Goal: Task Accomplishment & Management: Complete application form

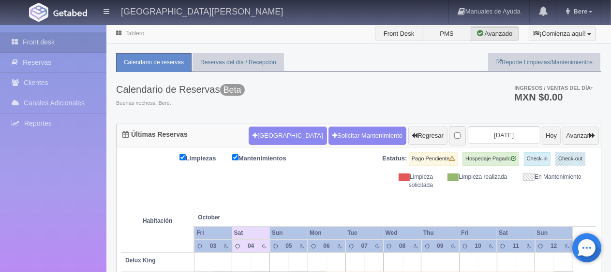
click at [335, 90] on div "Calendario de Reservas Beta Buenas nochess, Bere. Ingresos / Ventas del día * M…" at bounding box center [358, 98] width 485 height 52
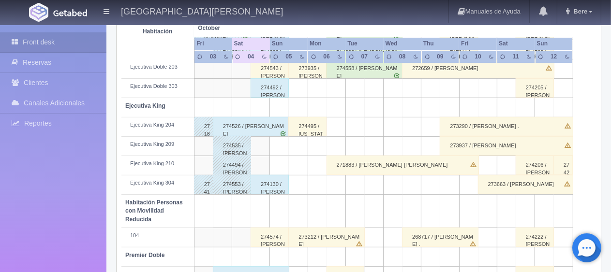
scroll to position [515, 0]
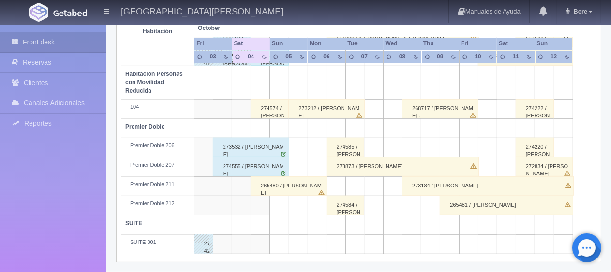
click at [308, 185] on div "265480 / [PERSON_NAME]" at bounding box center [288, 185] width 76 height 19
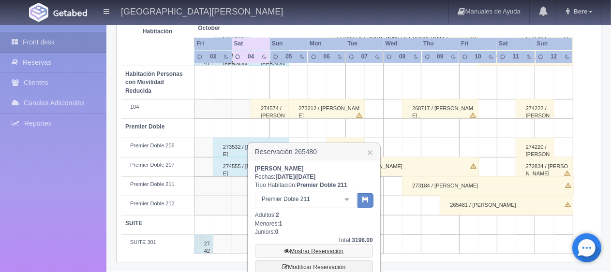
click at [321, 251] on link "Mostrar Reservación" at bounding box center [314, 252] width 118 height 14
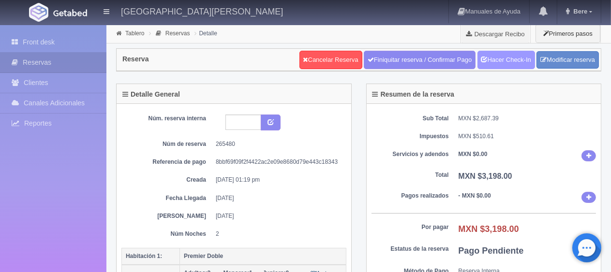
click at [490, 63] on link "Hacer Check-In" at bounding box center [506, 60] width 58 height 18
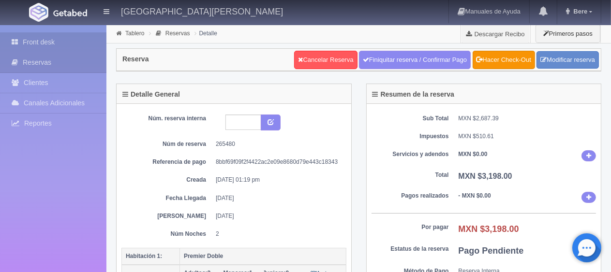
click at [45, 44] on link "Front desk" at bounding box center [53, 42] width 106 height 20
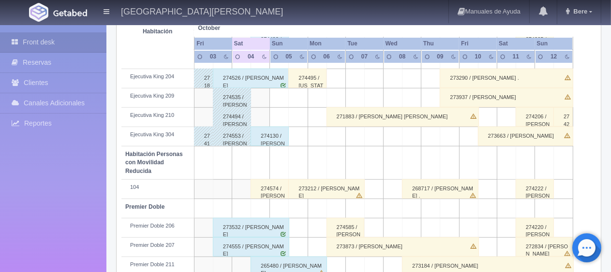
scroll to position [515, 0]
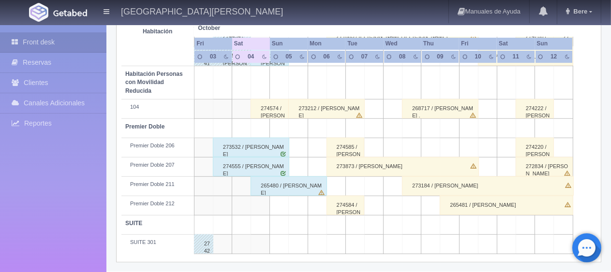
click at [248, 164] on div "274555 / [PERSON_NAME]" at bounding box center [251, 166] width 76 height 19
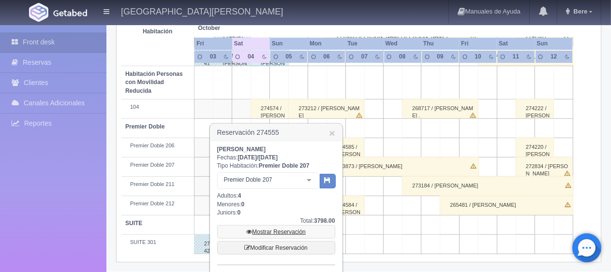
click at [276, 230] on link "Mostrar Reservación" at bounding box center [276, 232] width 118 height 14
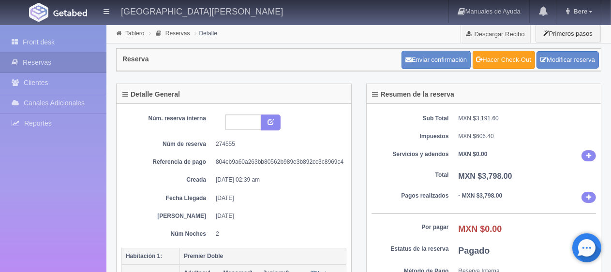
click at [490, 60] on link "Hacer Check-Out" at bounding box center [503, 60] width 62 height 18
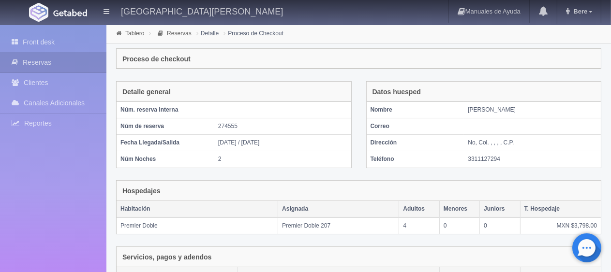
click at [536, 165] on td "3311127294" at bounding box center [532, 159] width 137 height 16
click at [467, 55] on div "Proceso de checkout" at bounding box center [359, 59] width 484 height 20
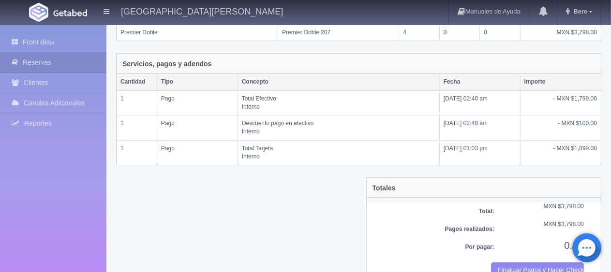
scroll to position [212, 0]
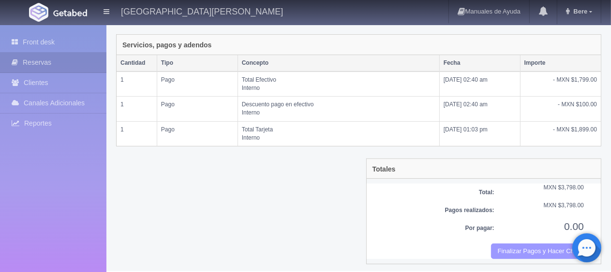
click at [516, 244] on button "Finalizar Pagos y Hacer Checkout" at bounding box center [537, 252] width 93 height 16
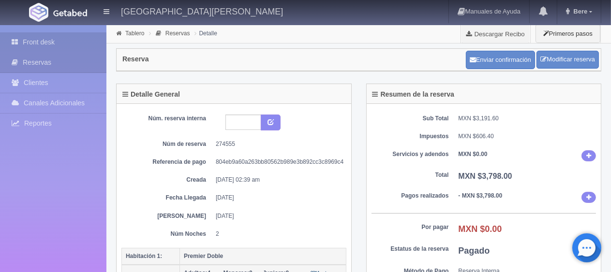
click at [85, 40] on link "Front desk" at bounding box center [53, 42] width 106 height 20
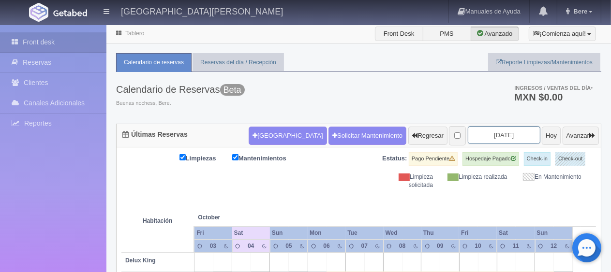
click at [467, 132] on input "2025-10-05" at bounding box center [503, 135] width 73 height 18
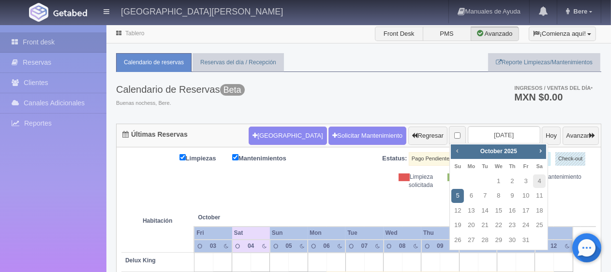
click at [454, 154] on span "Prev" at bounding box center [457, 151] width 8 height 8
click at [473, 244] on link "29" at bounding box center [471, 240] width 13 height 14
type input "2025-09-29"
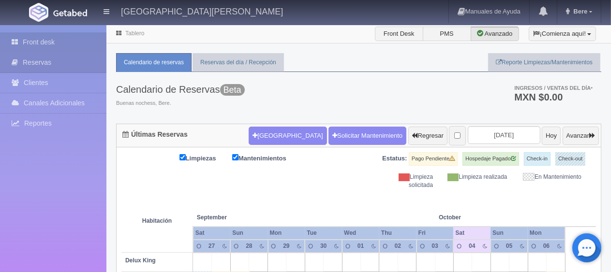
click at [44, 51] on link "Front desk" at bounding box center [53, 42] width 106 height 20
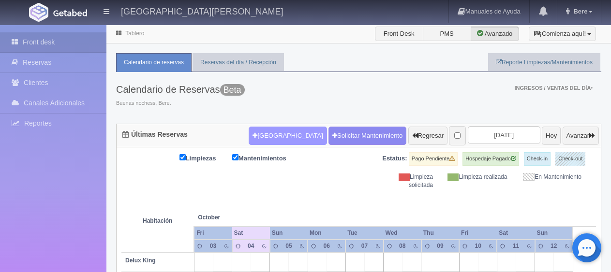
click at [291, 200] on th at bounding box center [298, 208] width 57 height 37
click at [269, 146] on div "Nueva Reserva Solicitar Mantenimiento Regresar 2025-10-05 Hoy Avanzar" at bounding box center [423, 135] width 355 height 25
click at [267, 140] on button "[GEOGRAPHIC_DATA]" at bounding box center [287, 136] width 78 height 18
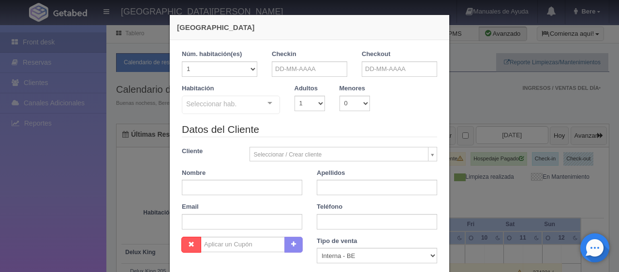
checkbox input "false"
click at [288, 71] on input "text" at bounding box center [309, 68] width 75 height 15
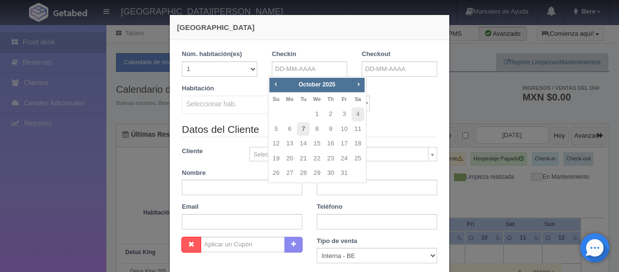
click at [305, 129] on link "7" at bounding box center [303, 129] width 13 height 14
type input "07-10-2025"
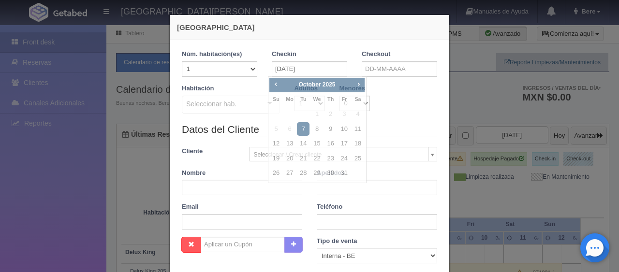
checkbox input "false"
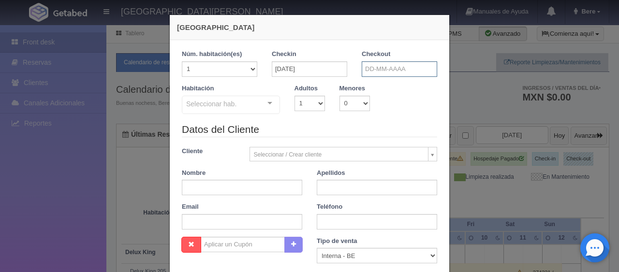
click at [374, 69] on input "text" at bounding box center [399, 68] width 75 height 15
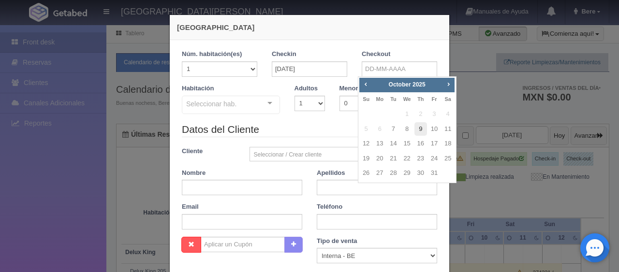
click at [420, 131] on link "9" at bounding box center [420, 129] width 13 height 14
type input "09-10-2025"
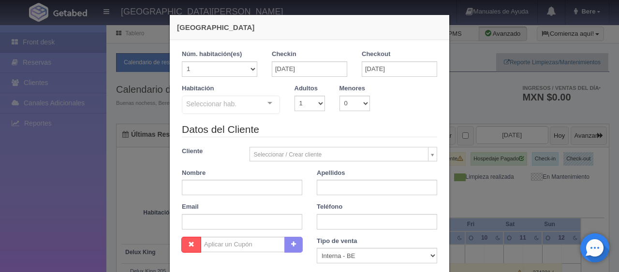
checkbox input "false"
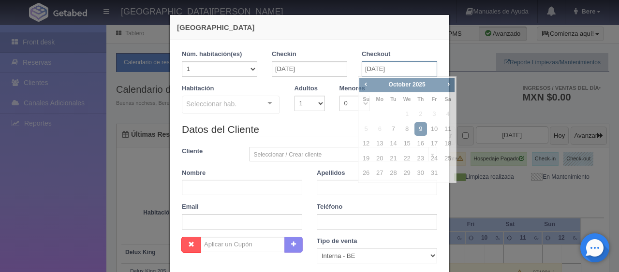
click at [390, 71] on input "09-10-2025" at bounding box center [399, 68] width 75 height 15
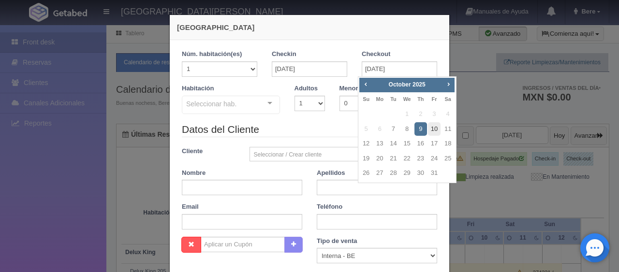
click at [437, 131] on link "10" at bounding box center [434, 129] width 13 height 14
type input "10-10-2025"
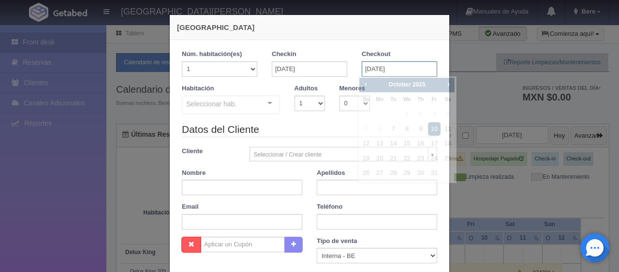
click at [381, 70] on input "10-10-2025" at bounding box center [399, 68] width 75 height 15
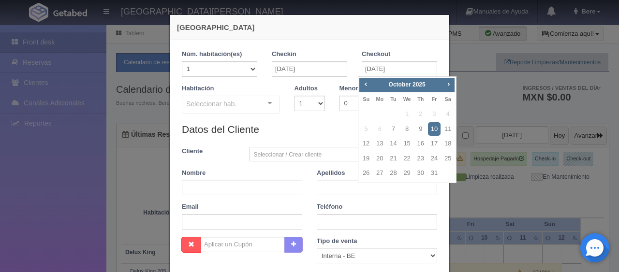
drag, startPoint x: 329, startPoint y: 123, endPoint x: 315, endPoint y: 117, distance: 15.1
click at [329, 124] on legend "Datos del Cliente" at bounding box center [309, 129] width 255 height 15
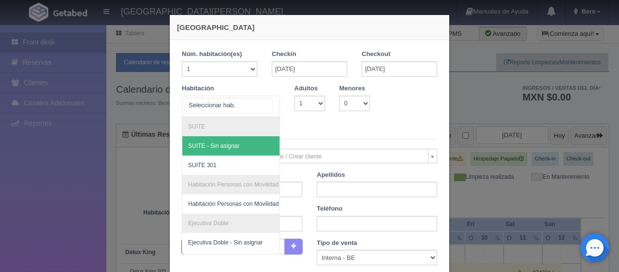
click at [259, 106] on div "SUITE SUITE - Sin asignar SUITE 301 Habitación Personas con Movilidad Reducida …" at bounding box center [231, 106] width 98 height 21
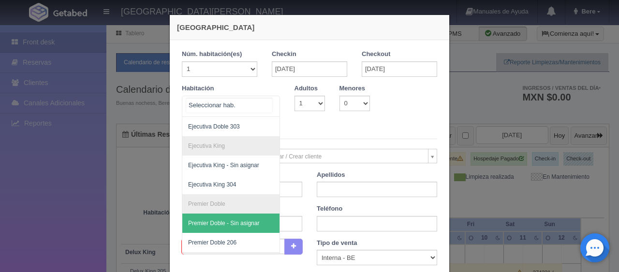
scroll to position [242, 0]
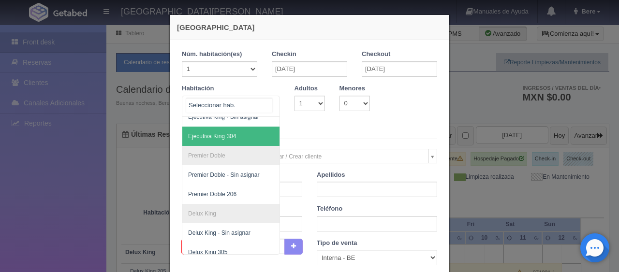
click at [238, 141] on span "Ejecutiva King 304" at bounding box center [263, 136] width 162 height 19
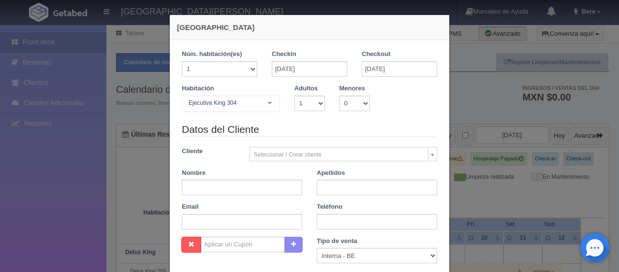
checkbox input "false"
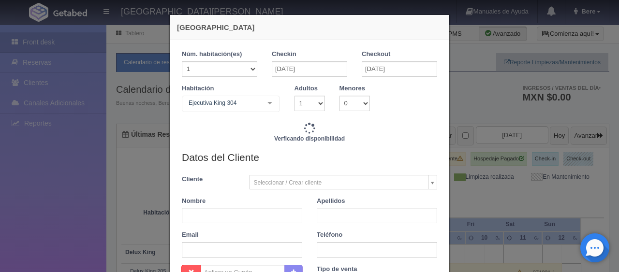
type input "3897.00"
checkbox input "false"
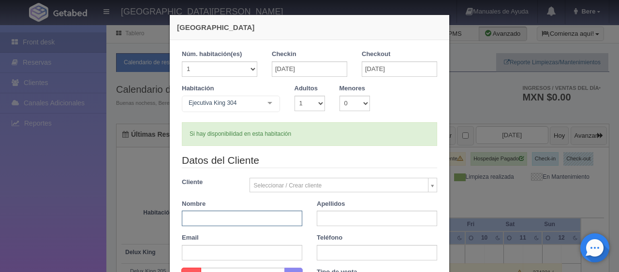
click at [244, 218] on input "text" at bounding box center [242, 218] width 120 height 15
type input "j"
type input "Joaquin"
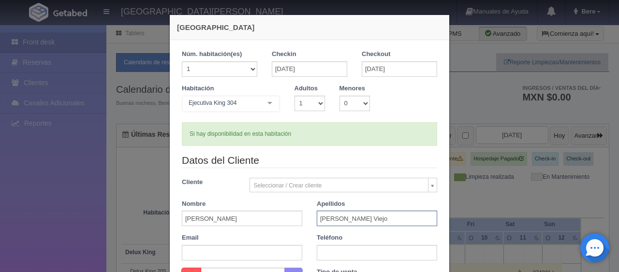
type input "Fernandez Viejo"
click at [355, 251] on input "text" at bounding box center [377, 252] width 120 height 15
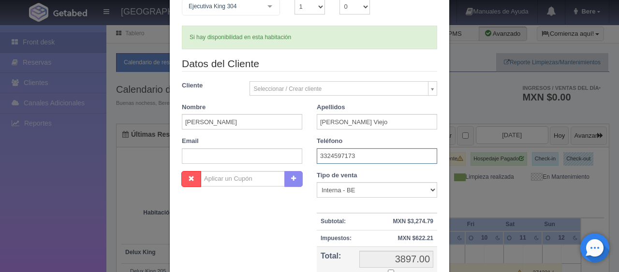
type input "3324597173"
click at [427, 195] on select "Correo Electronico Interna - BE Llamada OTA Externa Otro WALK IN" at bounding box center [377, 189] width 120 height 15
select select "phone"
click at [317, 182] on select "Correo Electronico Interna - BE Llamada OTA Externa Otro WALK IN" at bounding box center [377, 189] width 120 height 15
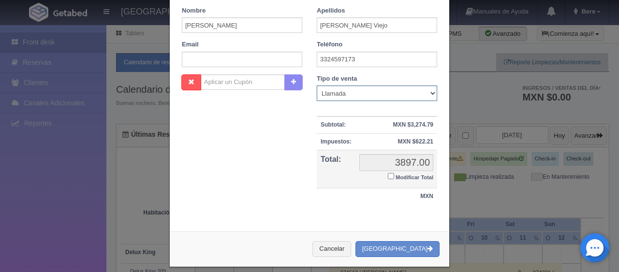
scroll to position [48, 0]
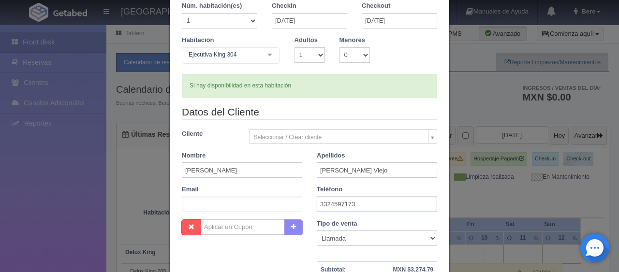
click at [357, 204] on input "3324597173" at bounding box center [377, 204] width 120 height 15
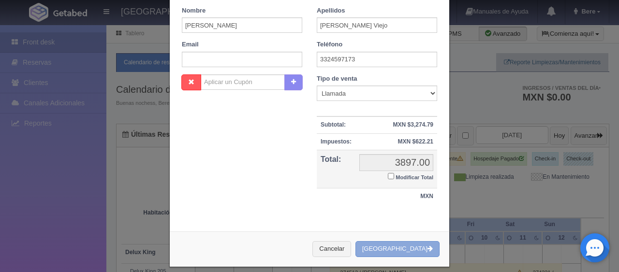
click at [398, 247] on button "[GEOGRAPHIC_DATA]" at bounding box center [397, 249] width 84 height 16
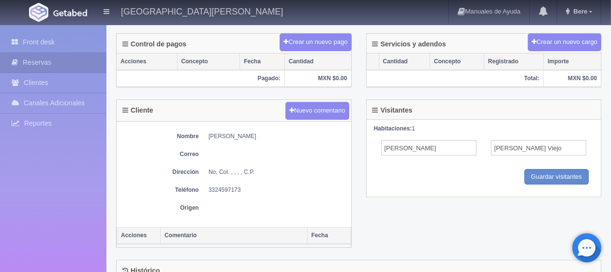
scroll to position [338, 0]
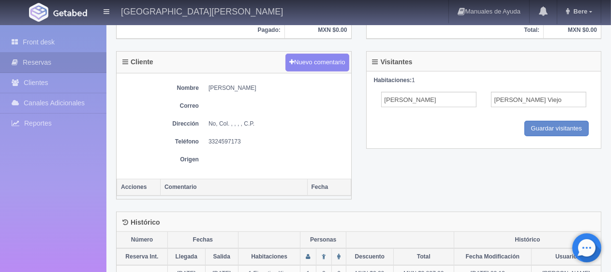
drag, startPoint x: 268, startPoint y: 82, endPoint x: 201, endPoint y: 74, distance: 67.2
click at [201, 74] on div "Nombre [PERSON_NAME] Viejo Correo Dirección No, Col. , , , , C.P. Teléfono [PHO…" at bounding box center [234, 125] width 234 height 105
drag, startPoint x: 243, startPoint y: 138, endPoint x: 199, endPoint y: 138, distance: 44.0
click at [199, 138] on dl "Teléfono [PHONE_NUMBER]" at bounding box center [233, 142] width 225 height 8
copy dd "3324597173"
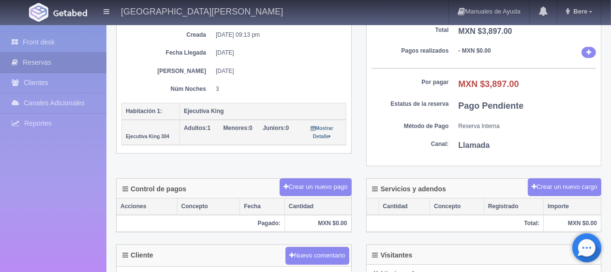
scroll to position [0, 0]
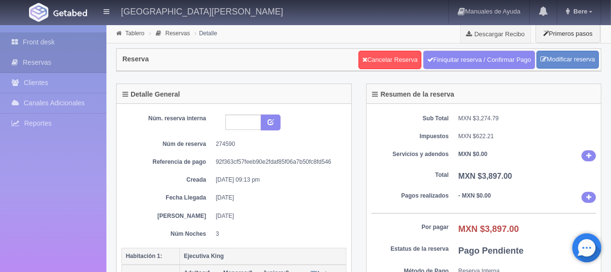
click at [50, 46] on link "Front desk" at bounding box center [53, 42] width 106 height 20
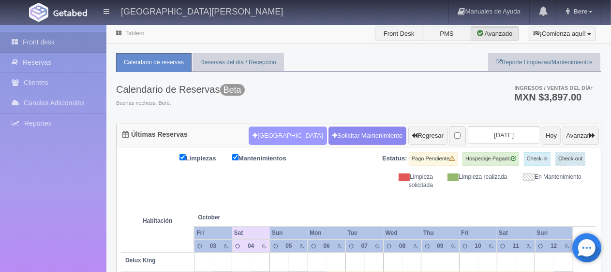
click at [271, 139] on button "[GEOGRAPHIC_DATA]" at bounding box center [287, 136] width 78 height 18
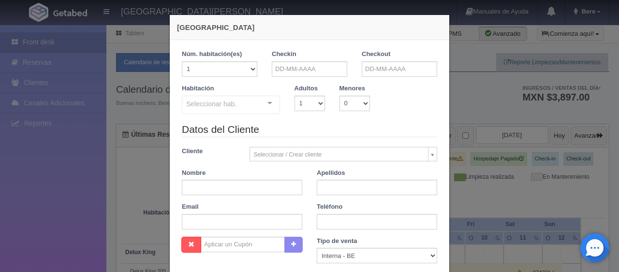
checkbox input "false"
